Goal: Information Seeking & Learning: Learn about a topic

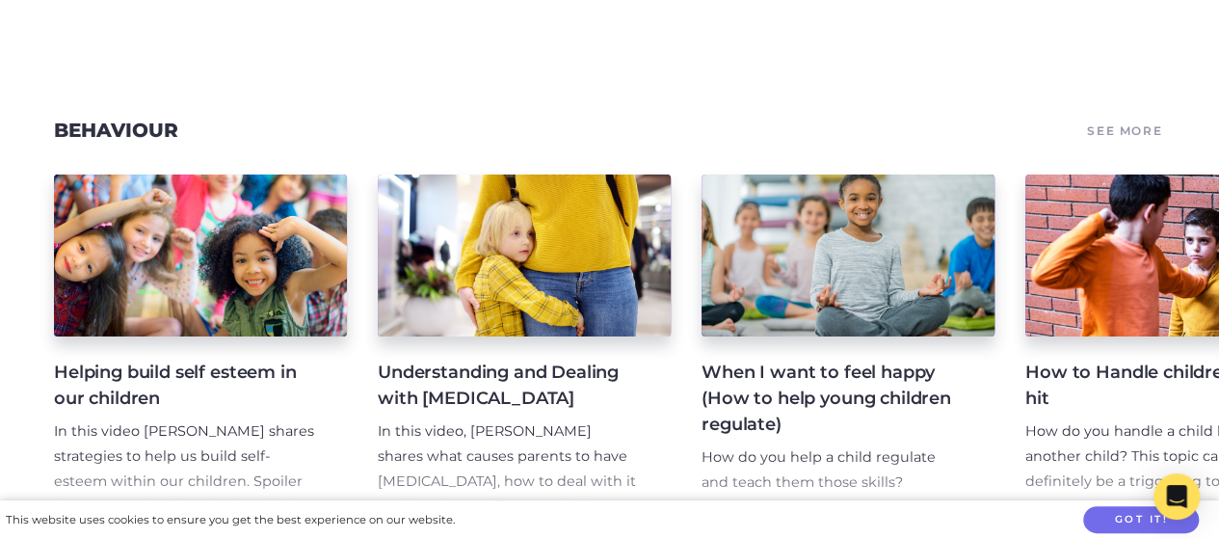
scroll to position [889, 0]
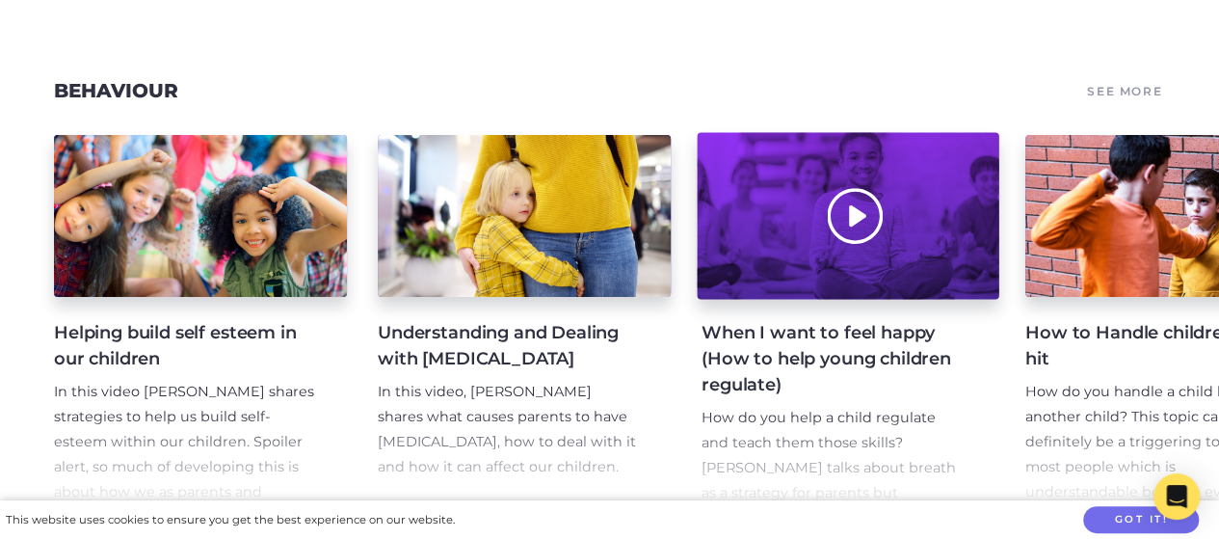
click at [858, 224] on div at bounding box center [848, 216] width 302 height 167
click at [861, 223] on div at bounding box center [848, 216] width 302 height 167
click at [842, 230] on div at bounding box center [848, 216] width 302 height 167
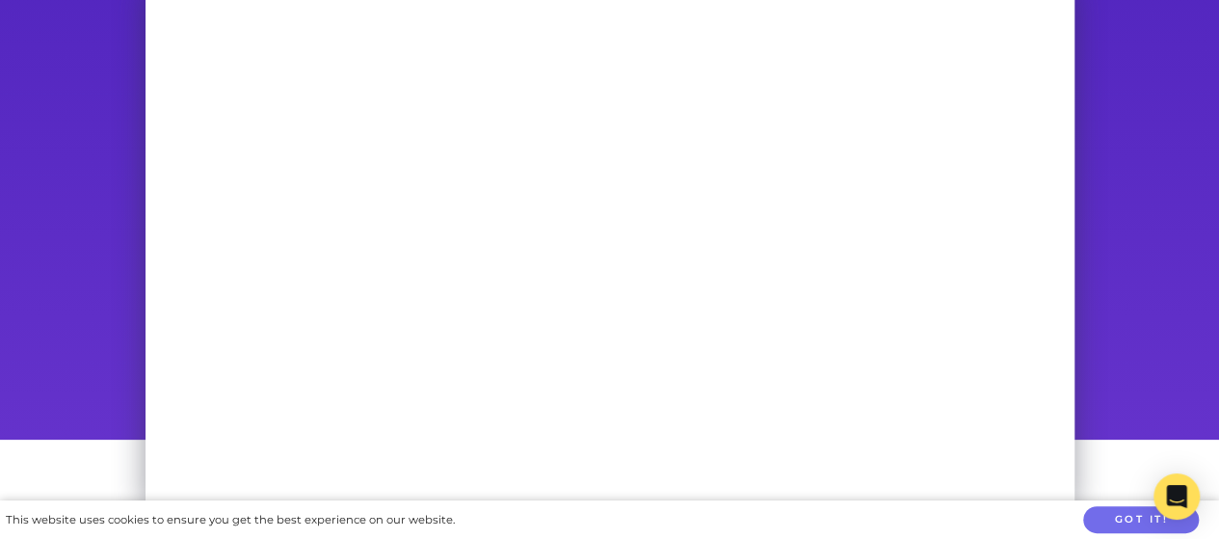
scroll to position [169, 0]
